Goal: Task Accomplishment & Management: Manage account settings

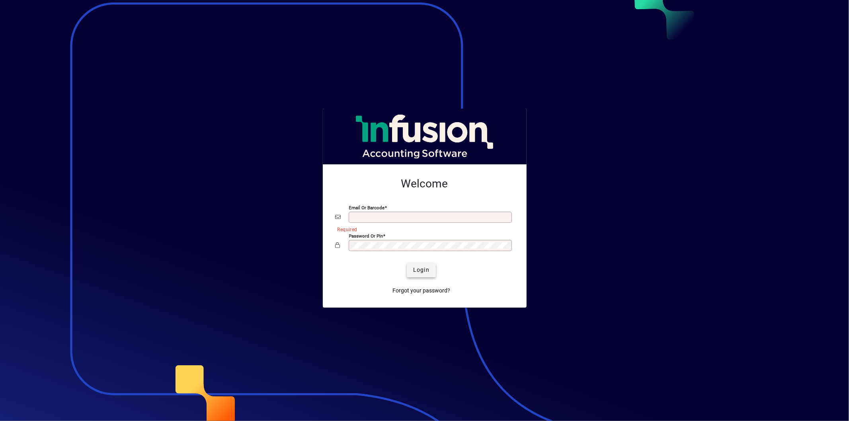
type input "**********"
click at [425, 274] on span "Login" at bounding box center [421, 270] width 16 height 8
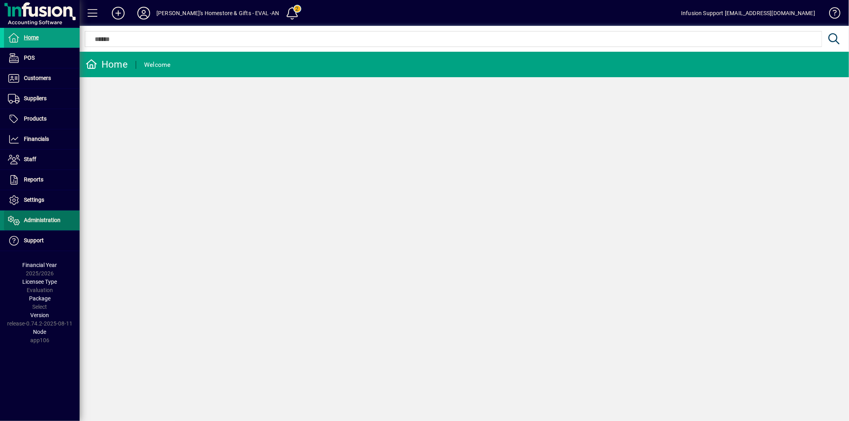
click at [42, 221] on span "Administration" at bounding box center [42, 220] width 37 height 6
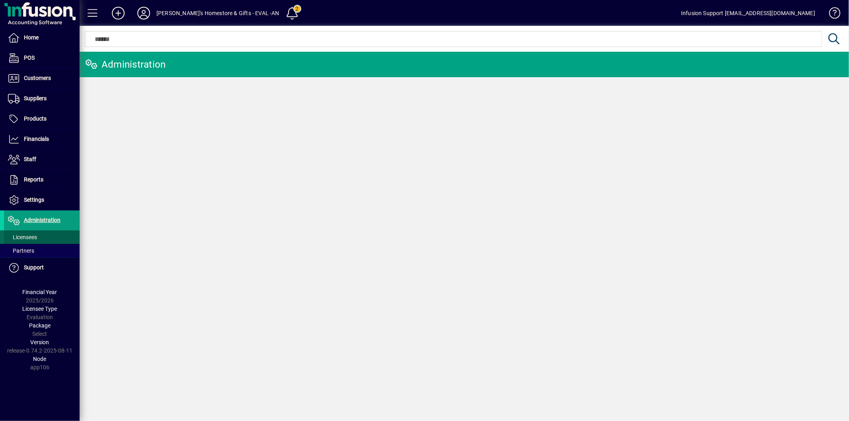
click at [29, 235] on span "Licensees" at bounding box center [22, 237] width 29 height 6
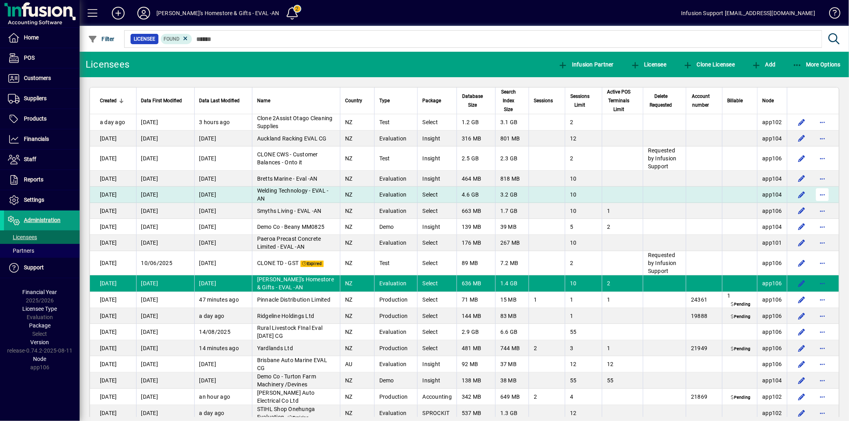
click at [816, 201] on span "button" at bounding box center [822, 194] width 19 height 19
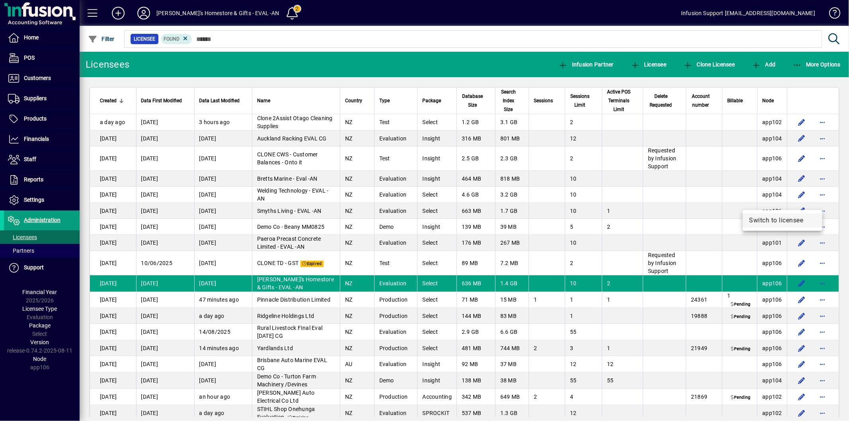
click at [759, 217] on span "Switch to licensee" at bounding box center [782, 221] width 67 height 10
